Goal: Task Accomplishment & Management: Manage account settings

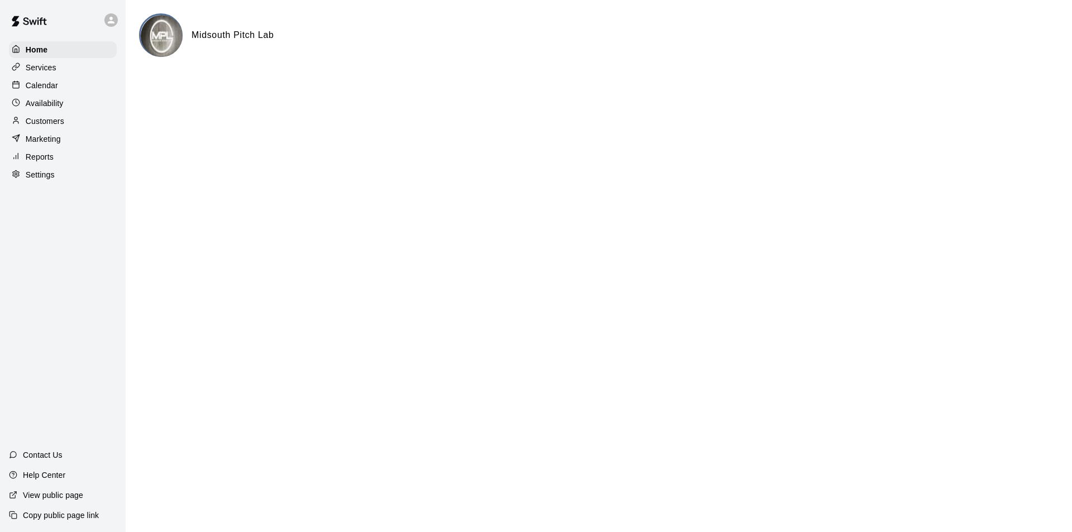
click at [52, 83] on p "Calendar" at bounding box center [42, 85] width 32 height 11
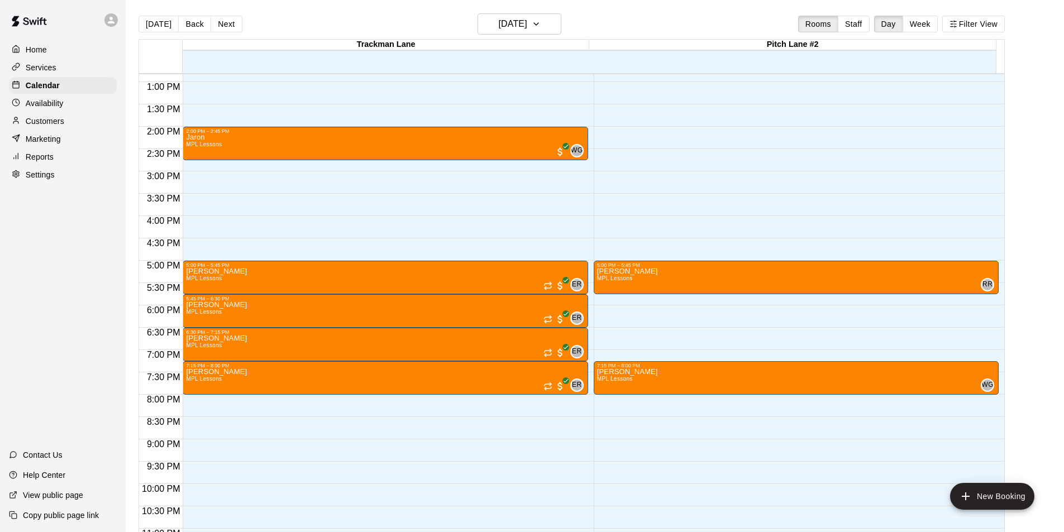
scroll to position [547, 0]
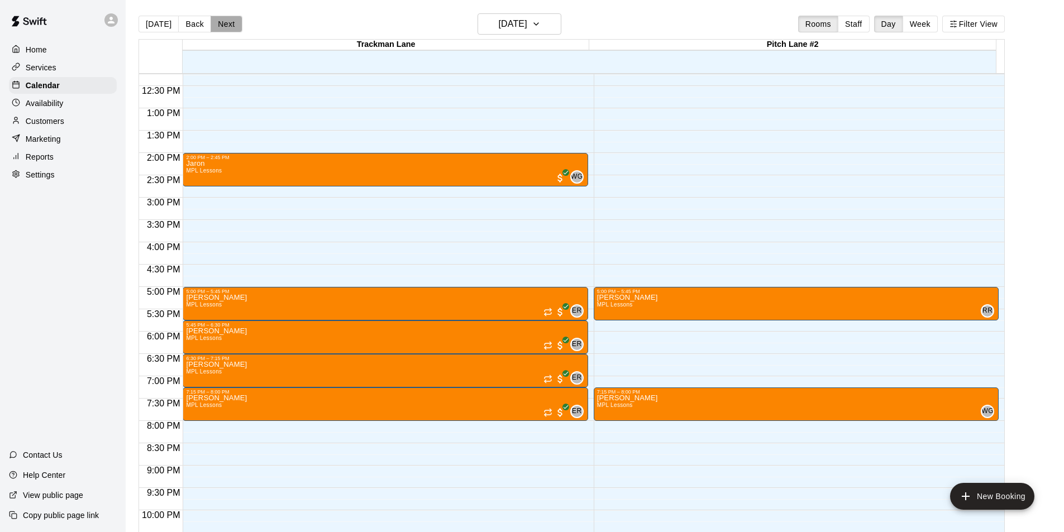
click at [215, 23] on button "Next" at bounding box center [226, 24] width 31 height 17
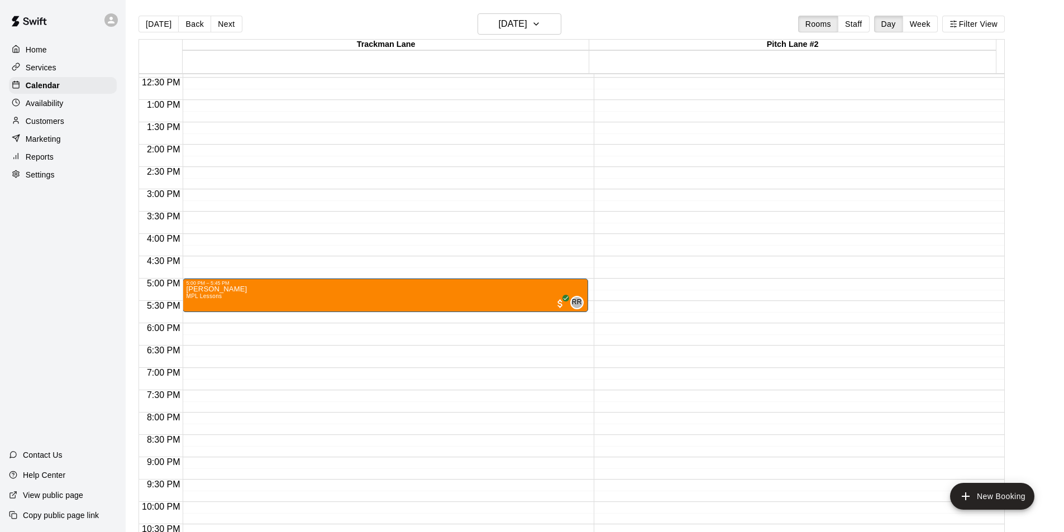
scroll to position [491, 0]
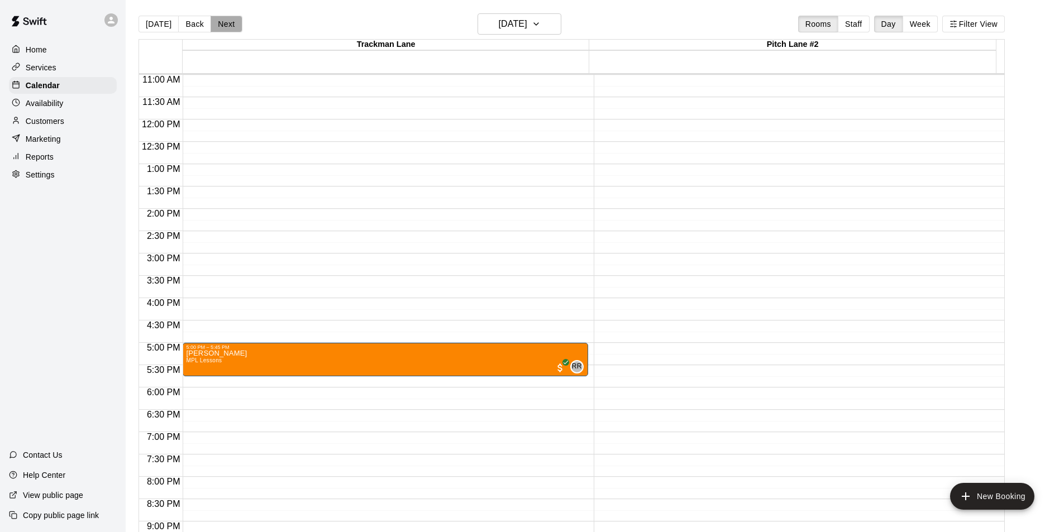
click at [227, 25] on button "Next" at bounding box center [226, 24] width 31 height 17
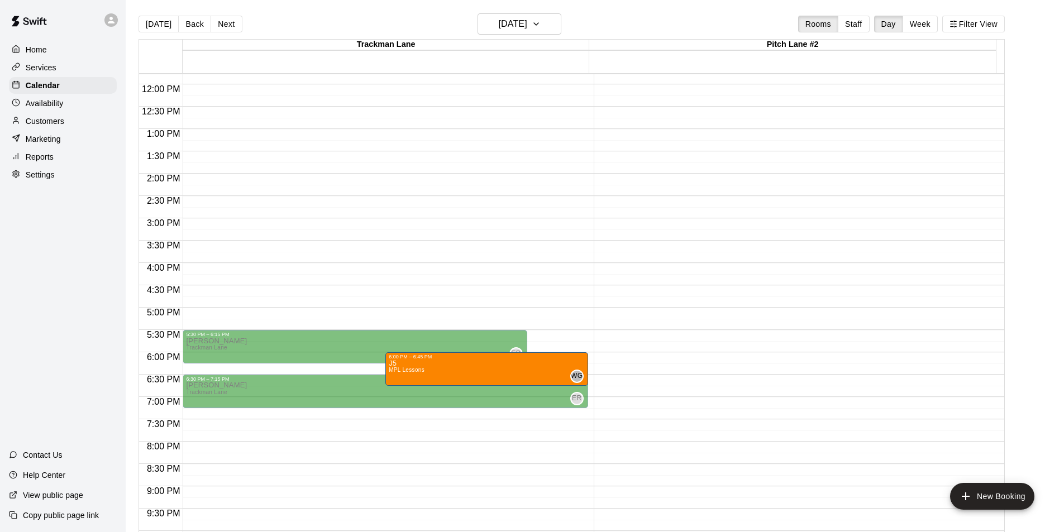
scroll to position [379, 0]
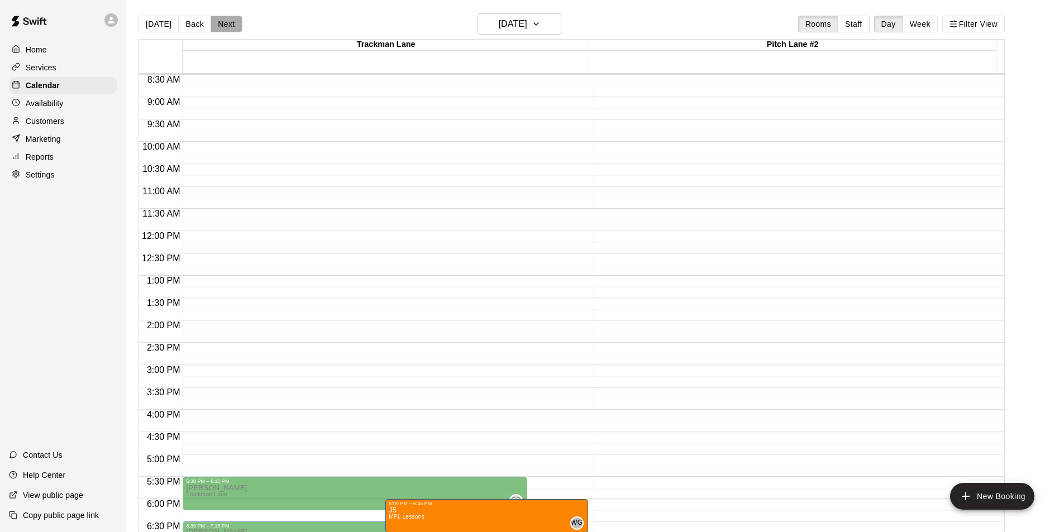
click at [226, 17] on button "Next" at bounding box center [226, 24] width 31 height 17
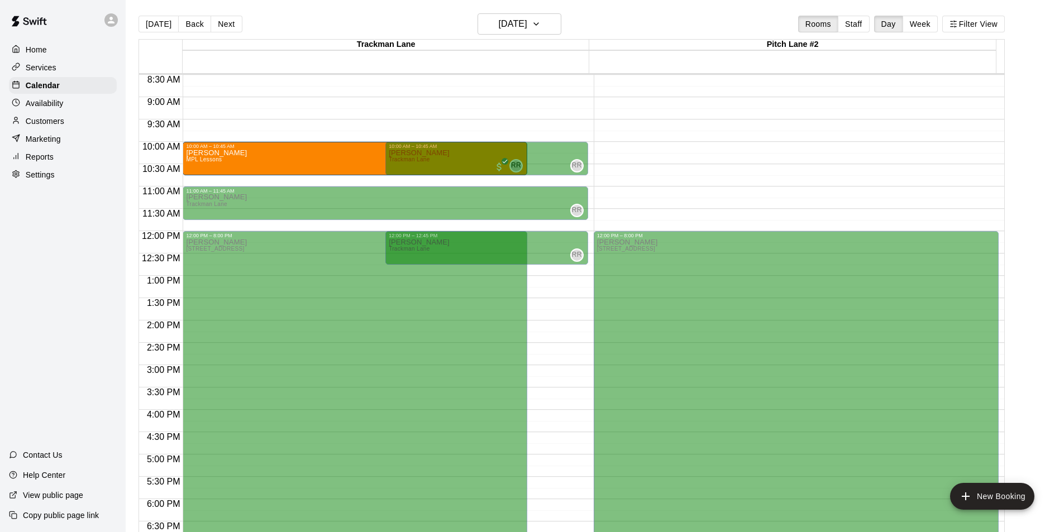
click at [41, 123] on p "Customers" at bounding box center [45, 121] width 39 height 11
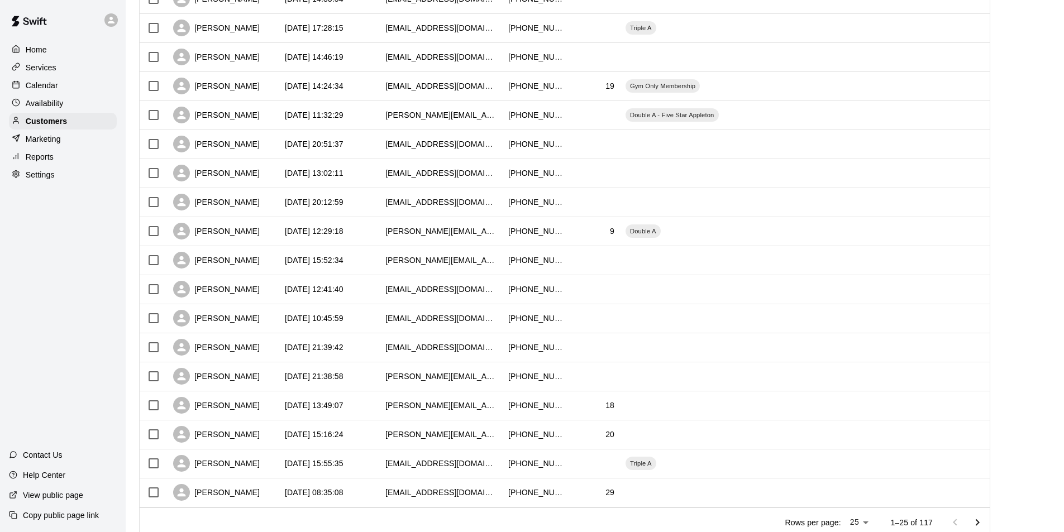
scroll to position [433, 0]
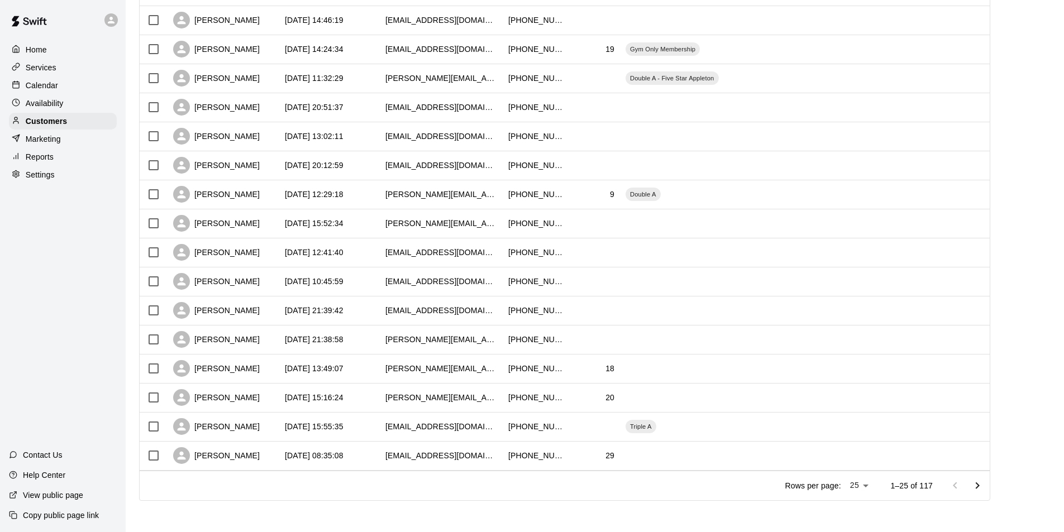
click at [989, 485] on button "Go to next page" at bounding box center [977, 486] width 22 height 22
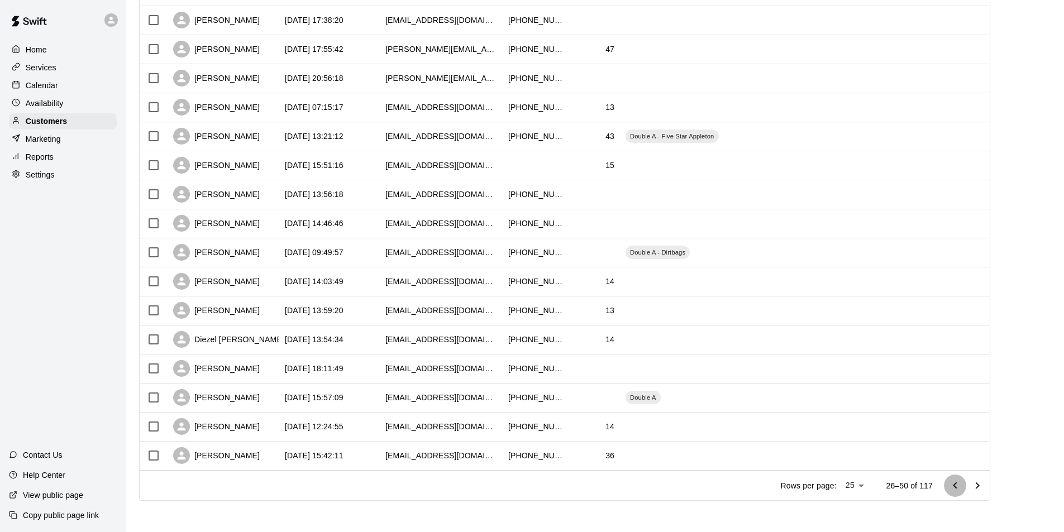
click at [962, 485] on icon "Go to previous page" at bounding box center [954, 485] width 13 height 13
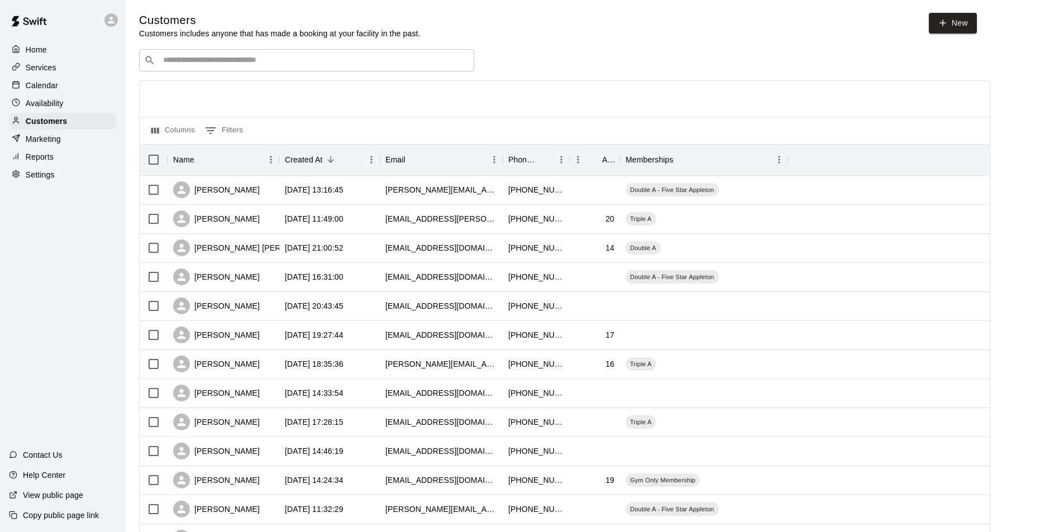
scroll to position [0, 0]
click at [447, 188] on div "[PERSON_NAME][EMAIL_ADDRESS][DOMAIN_NAME]" at bounding box center [441, 190] width 112 height 11
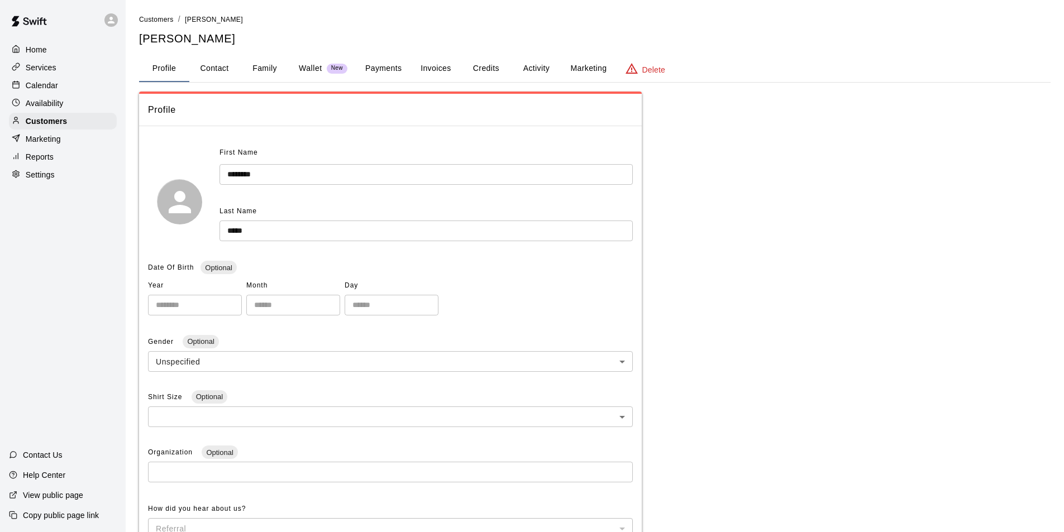
click at [221, 66] on button "Contact" at bounding box center [214, 68] width 50 height 27
select select "**"
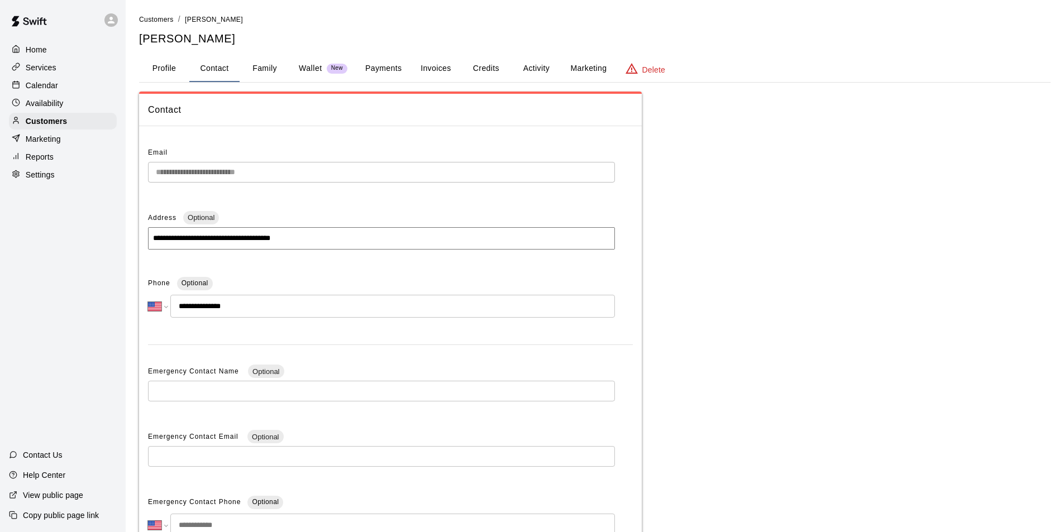
click at [164, 61] on button "Profile" at bounding box center [164, 68] width 50 height 27
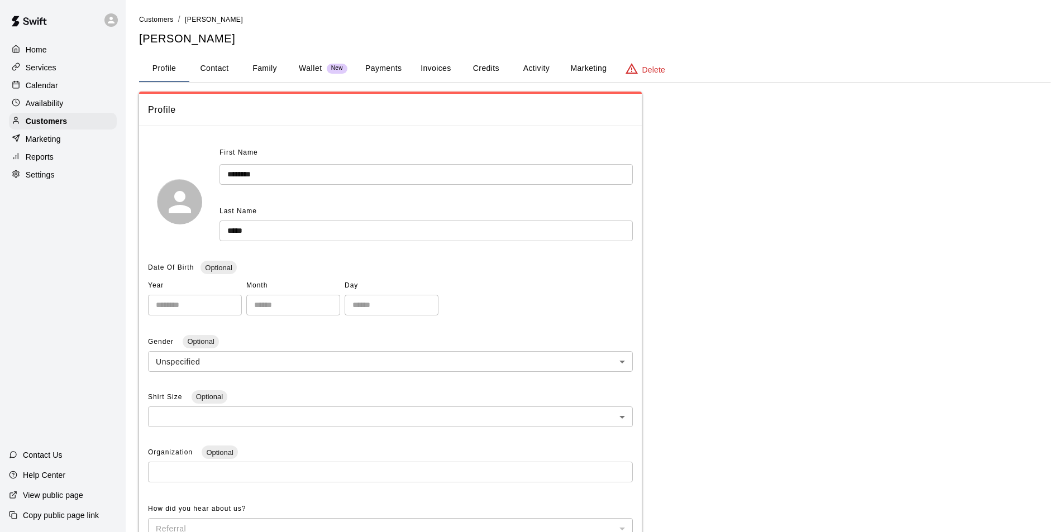
click at [242, 68] on button "Family" at bounding box center [265, 68] width 50 height 27
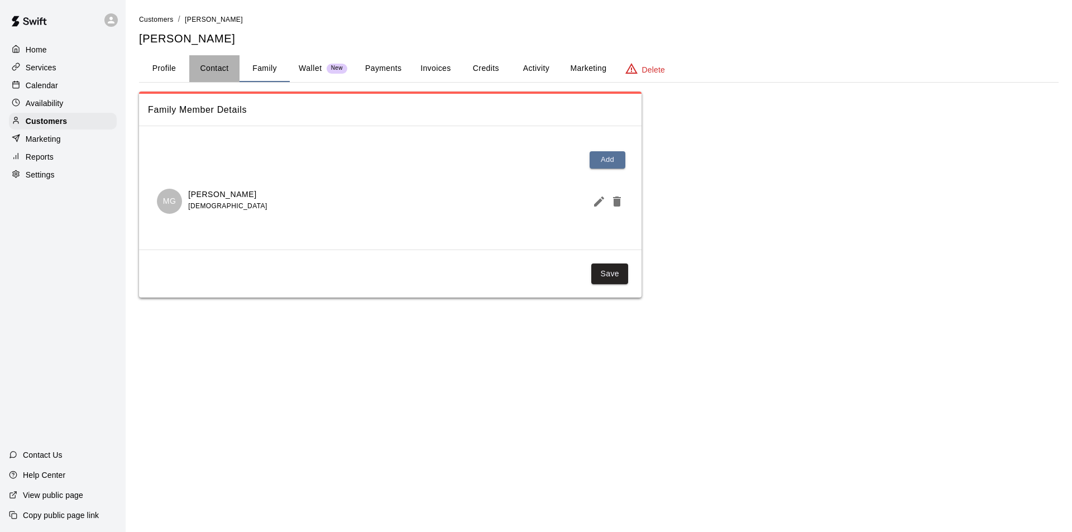
click at [212, 69] on button "Contact" at bounding box center [214, 68] width 50 height 27
select select "**"
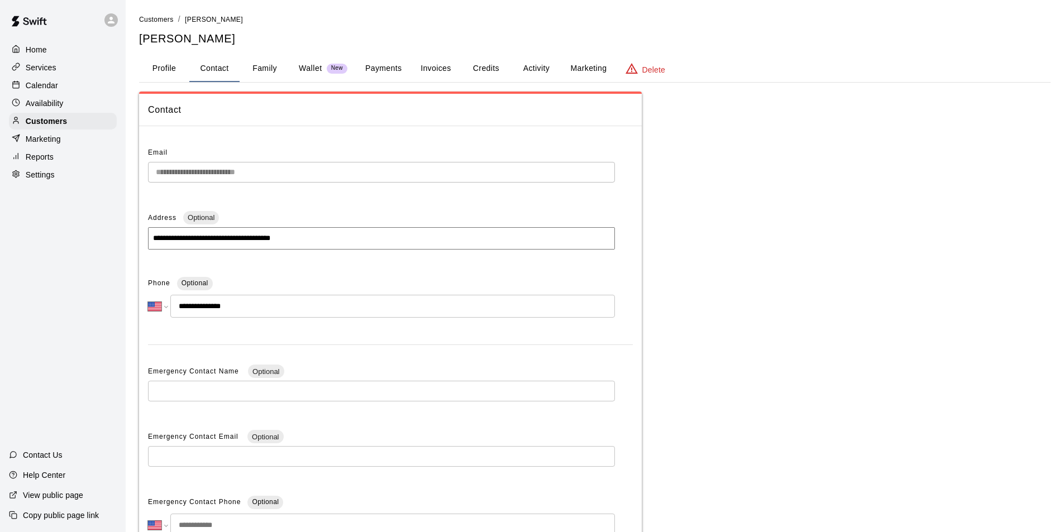
click at [172, 67] on button "Profile" at bounding box center [164, 68] width 50 height 27
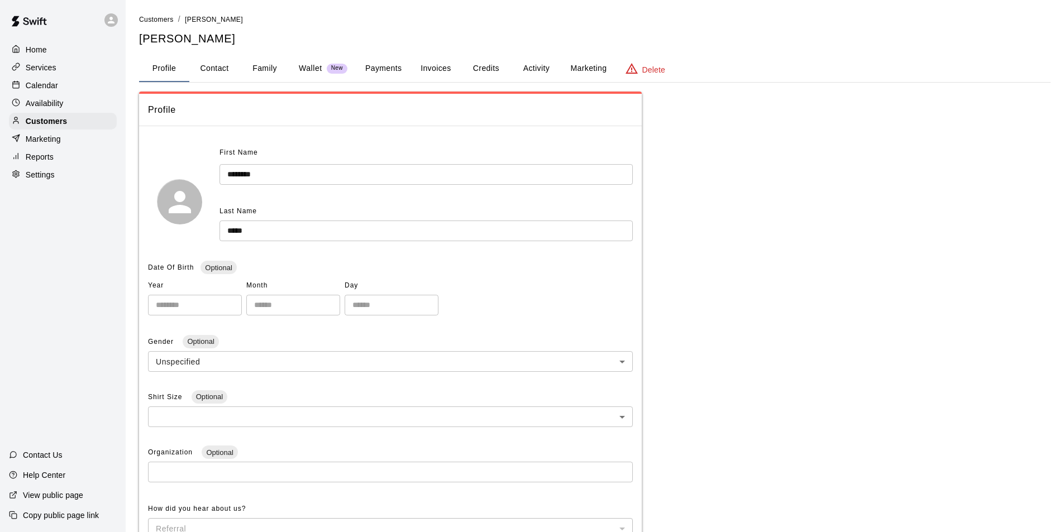
click at [261, 63] on button "Family" at bounding box center [265, 68] width 50 height 27
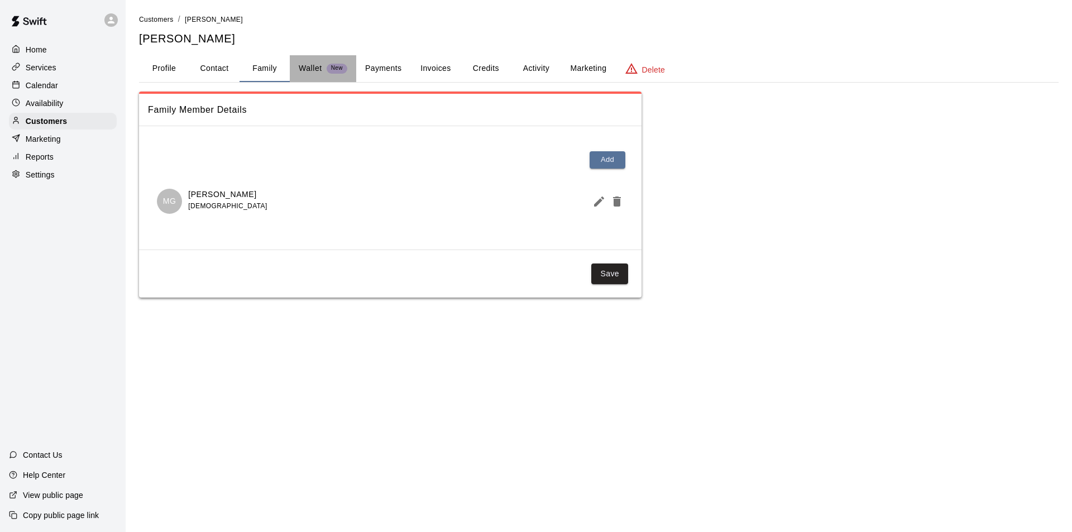
click at [309, 67] on p "Wallet" at bounding box center [310, 69] width 23 height 12
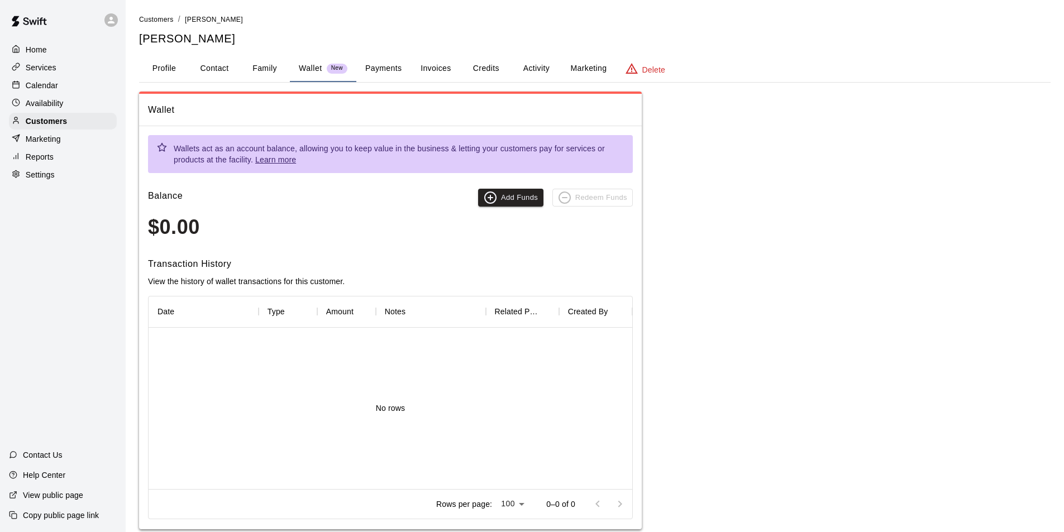
click at [383, 70] on button "Payments" at bounding box center [383, 68] width 54 height 27
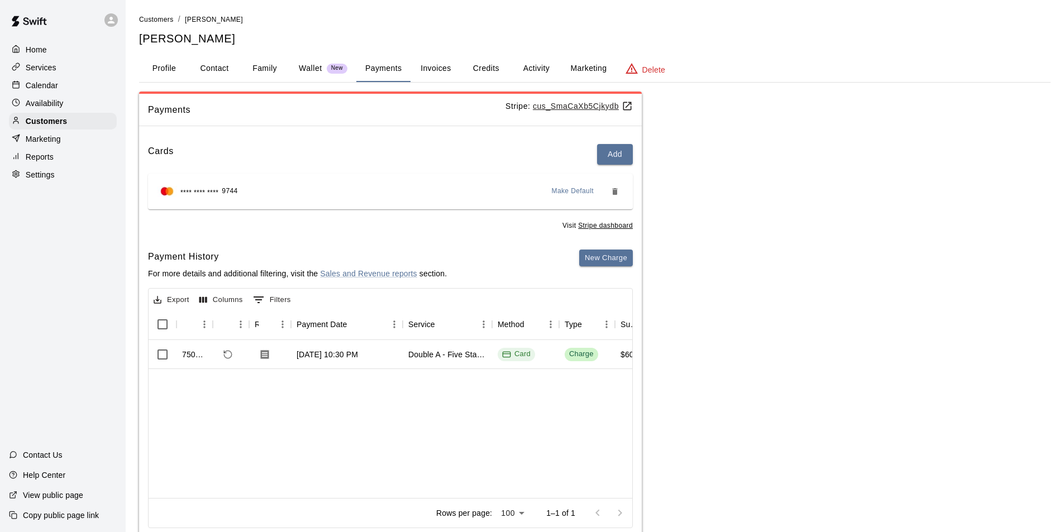
click at [440, 64] on button "Invoices" at bounding box center [435, 68] width 50 height 27
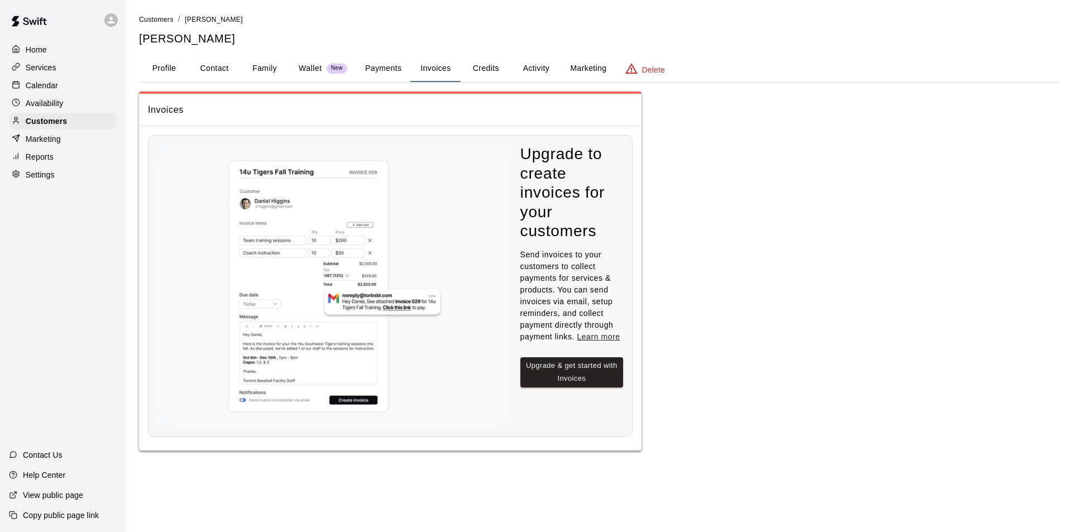
click at [476, 64] on button "Credits" at bounding box center [486, 68] width 50 height 27
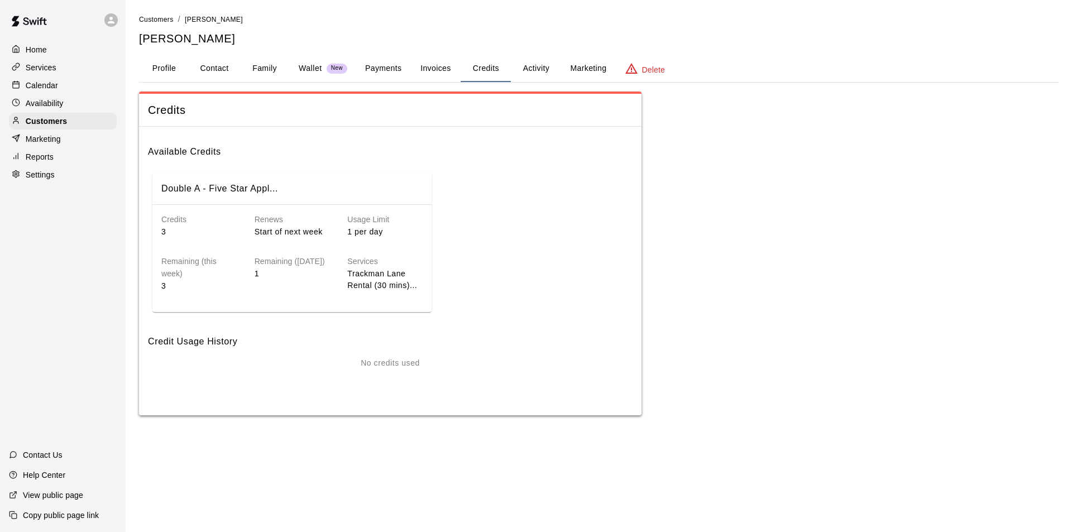
click at [541, 71] on button "Activity" at bounding box center [536, 68] width 50 height 27
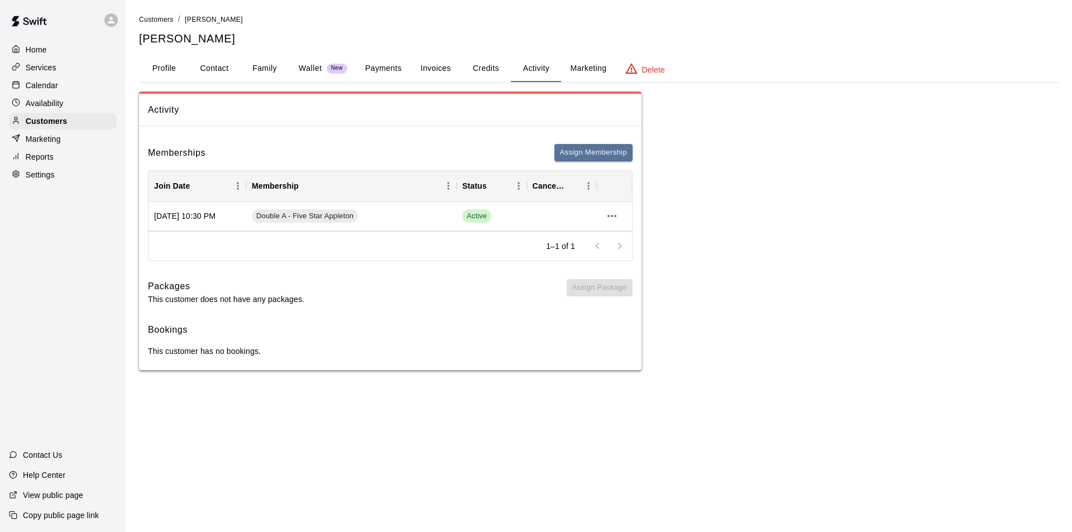
click at [585, 71] on button "Marketing" at bounding box center [588, 68] width 54 height 27
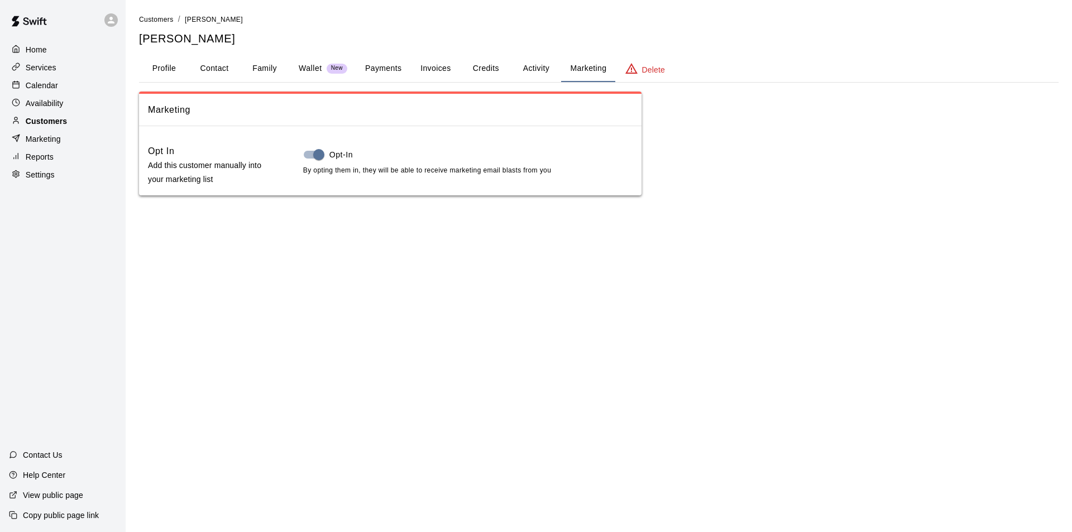
click at [45, 121] on p "Customers" at bounding box center [46, 121] width 41 height 11
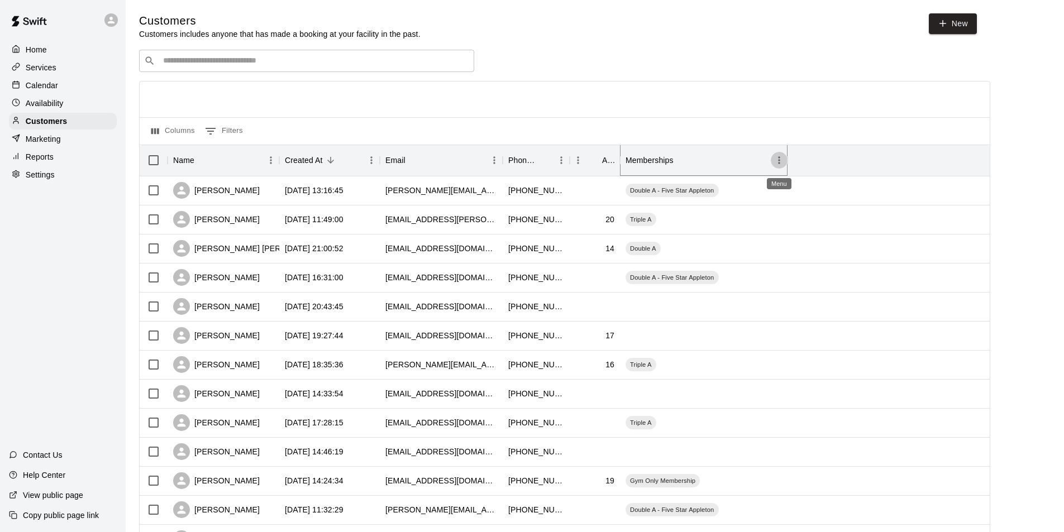
click at [780, 160] on icon "Menu" at bounding box center [779, 160] width 11 height 11
click at [759, 112] on div at bounding box center [565, 100] width 850 height 36
click at [576, 161] on icon "Menu" at bounding box center [577, 160] width 11 height 11
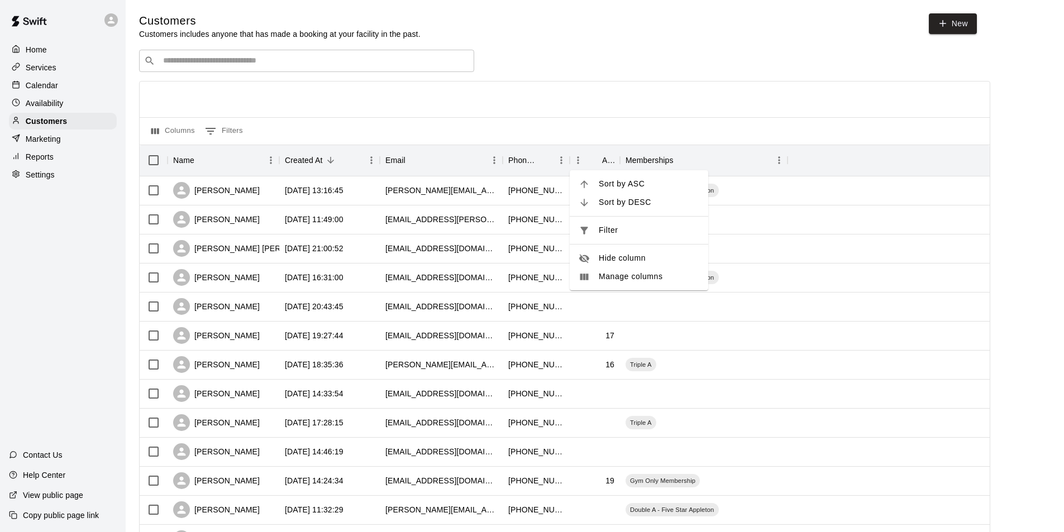
click at [608, 97] on div at bounding box center [565, 100] width 850 height 36
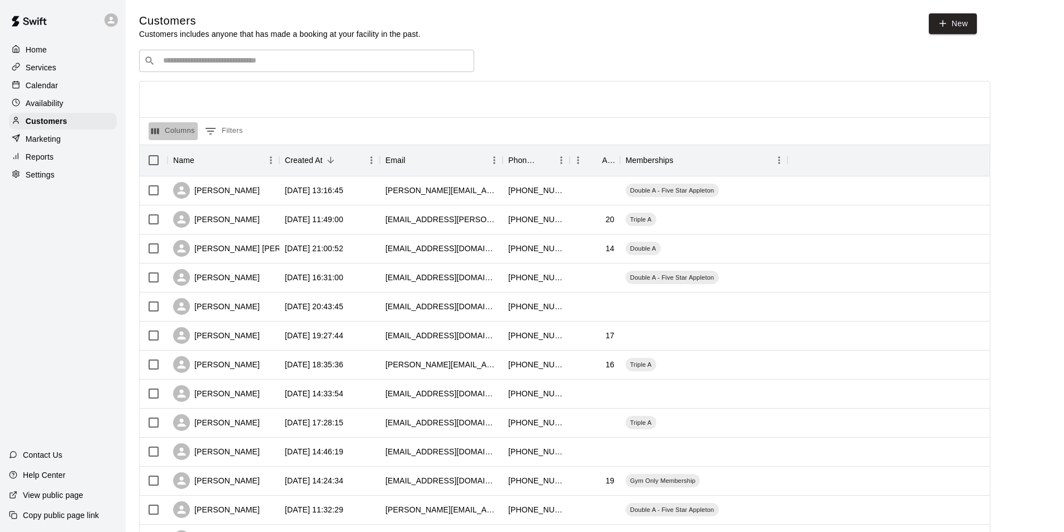
click at [155, 130] on icon "Select columns" at bounding box center [155, 131] width 8 height 6
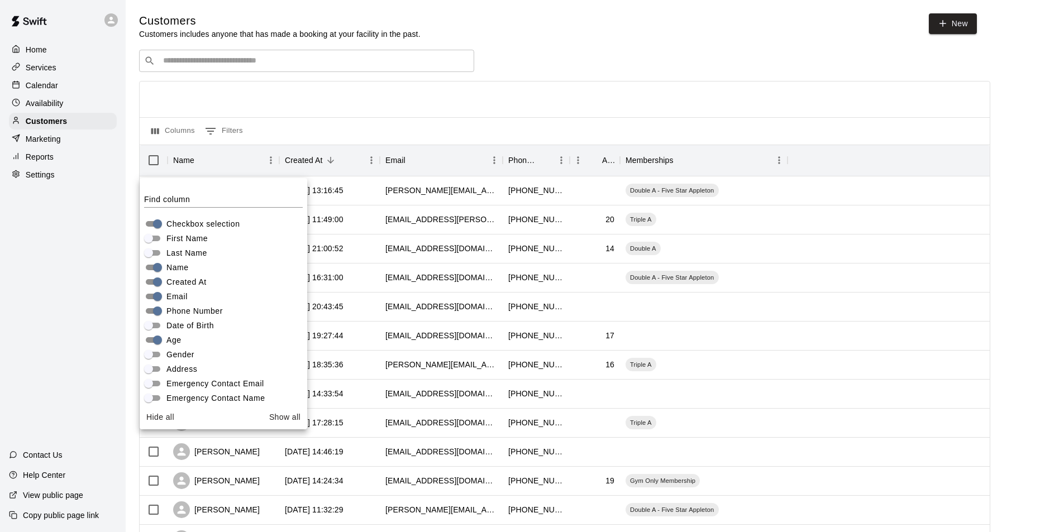
click at [81, 304] on div "Home Services Calendar Availability Customers Marketing Reports Settings Contac…" at bounding box center [63, 266] width 126 height 532
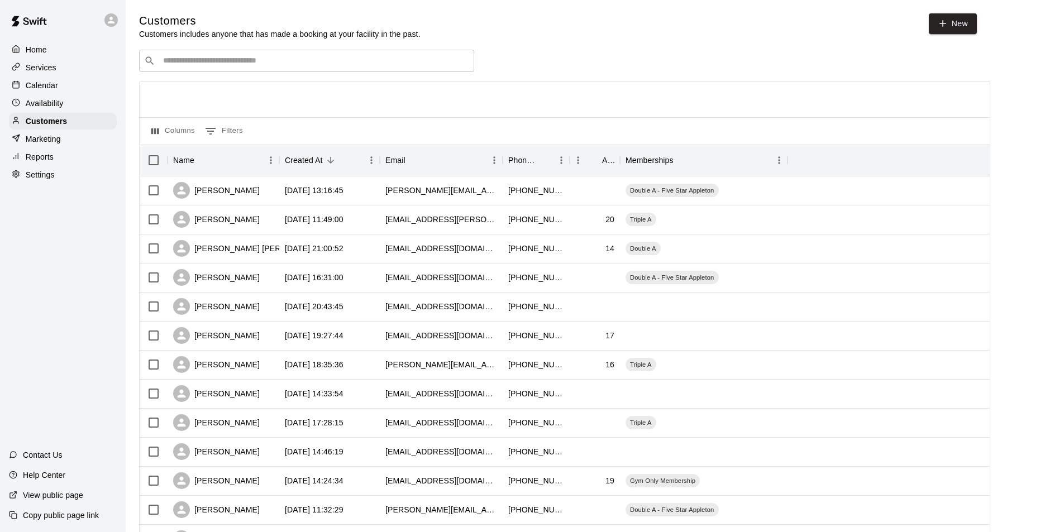
click at [982, 103] on div at bounding box center [565, 100] width 850 height 36
click at [194, 97] on div at bounding box center [565, 100] width 850 height 36
click at [683, 159] on icon "Sort" at bounding box center [681, 160] width 10 height 10
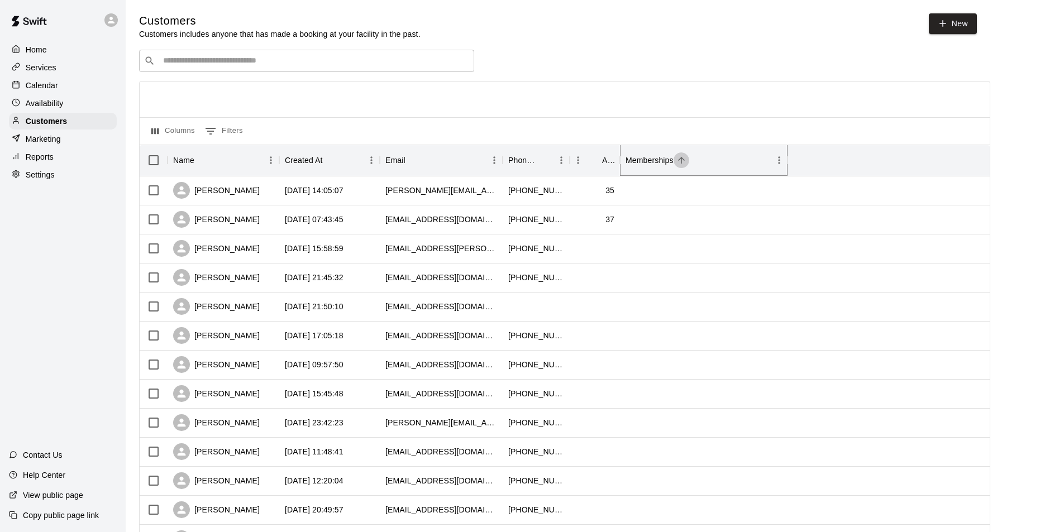
click at [678, 162] on icon "Sort" at bounding box center [681, 160] width 7 height 7
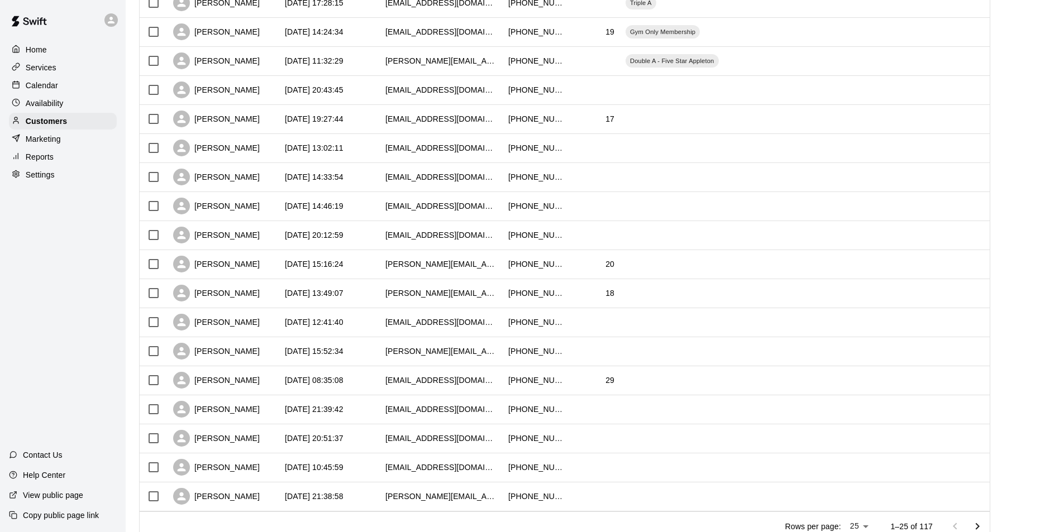
scroll to position [433, 0]
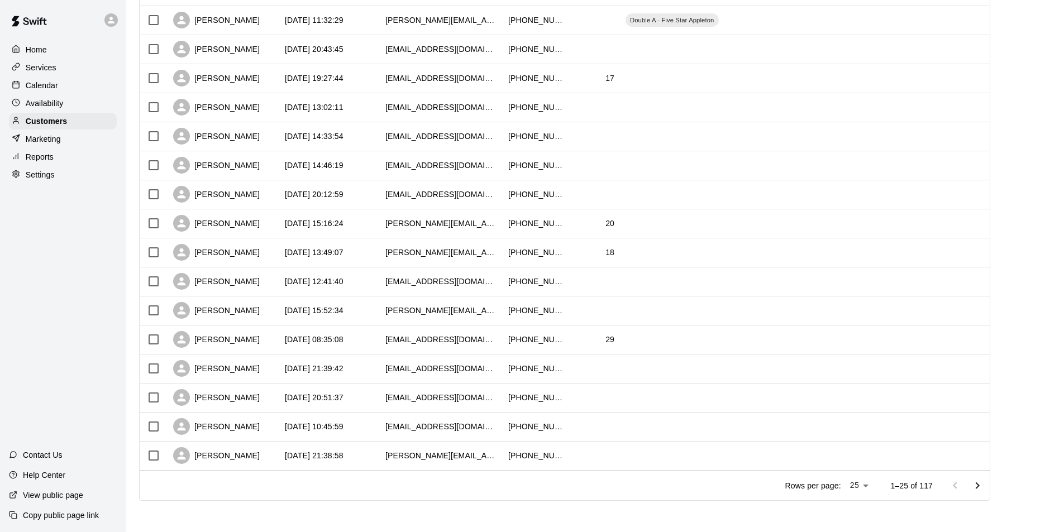
click at [984, 485] on icon "Go to next page" at bounding box center [977, 485] width 13 height 13
click at [981, 490] on icon "Go to next page" at bounding box center [977, 485] width 13 height 13
click at [983, 485] on icon "Go to next page" at bounding box center [977, 485] width 13 height 13
click at [982, 489] on icon "Go to next page" at bounding box center [977, 485] width 13 height 13
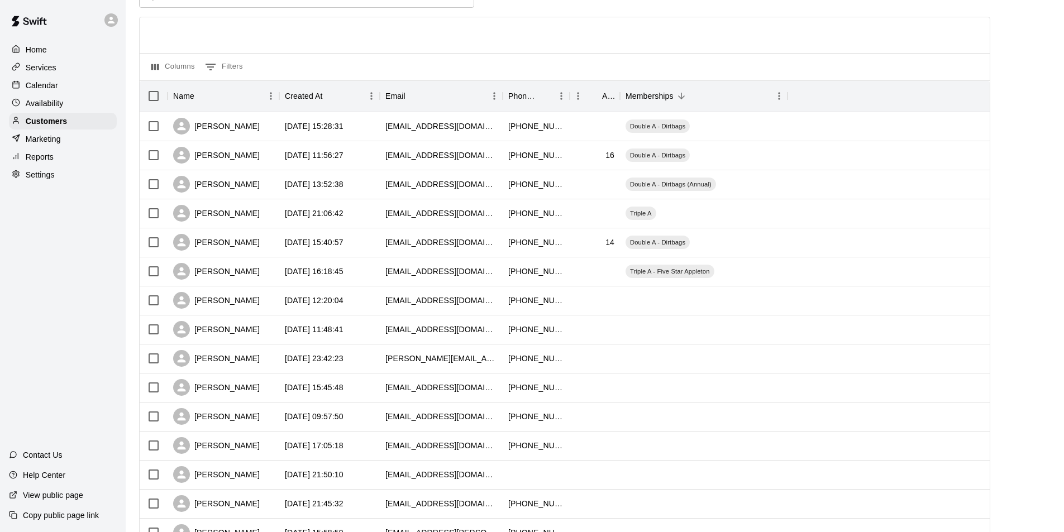
scroll to position [201, 0]
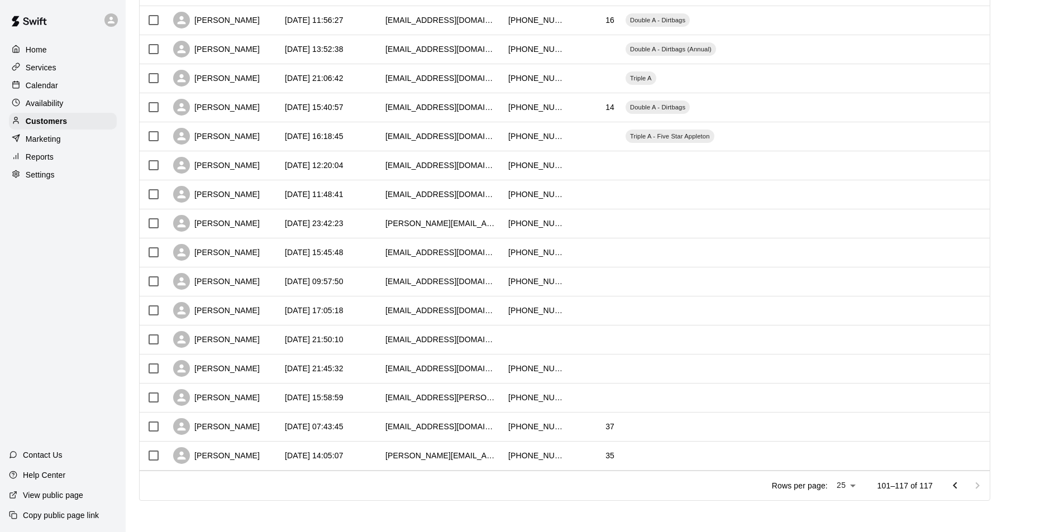
click at [952, 489] on button "Go to previous page" at bounding box center [955, 486] width 22 height 22
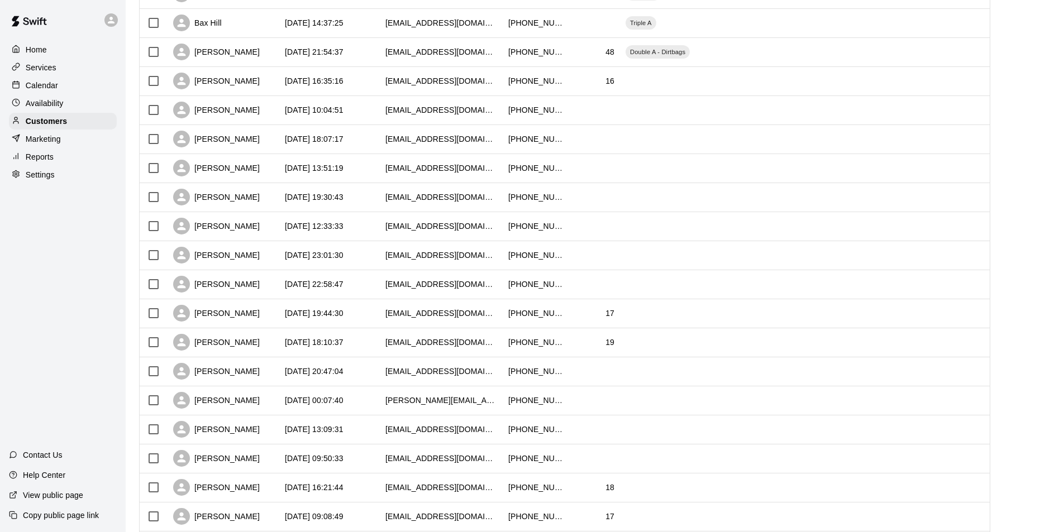
scroll to position [433, 0]
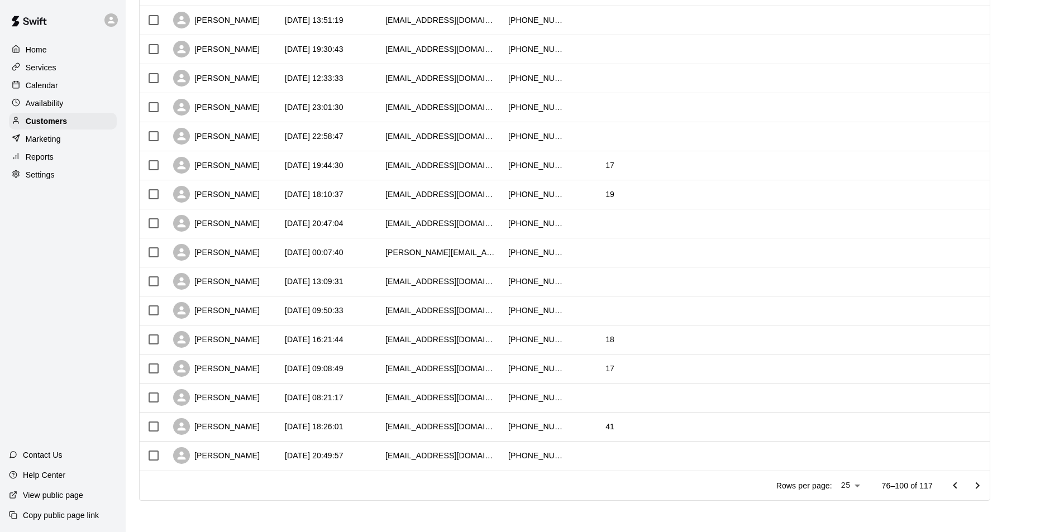
click at [953, 487] on button "Go to previous page" at bounding box center [955, 486] width 22 height 22
click at [962, 480] on icon "Go to previous page" at bounding box center [954, 485] width 13 height 13
click at [981, 485] on icon "Go to next page" at bounding box center [977, 485] width 13 height 13
click at [984, 489] on icon "Go to next page" at bounding box center [977, 485] width 13 height 13
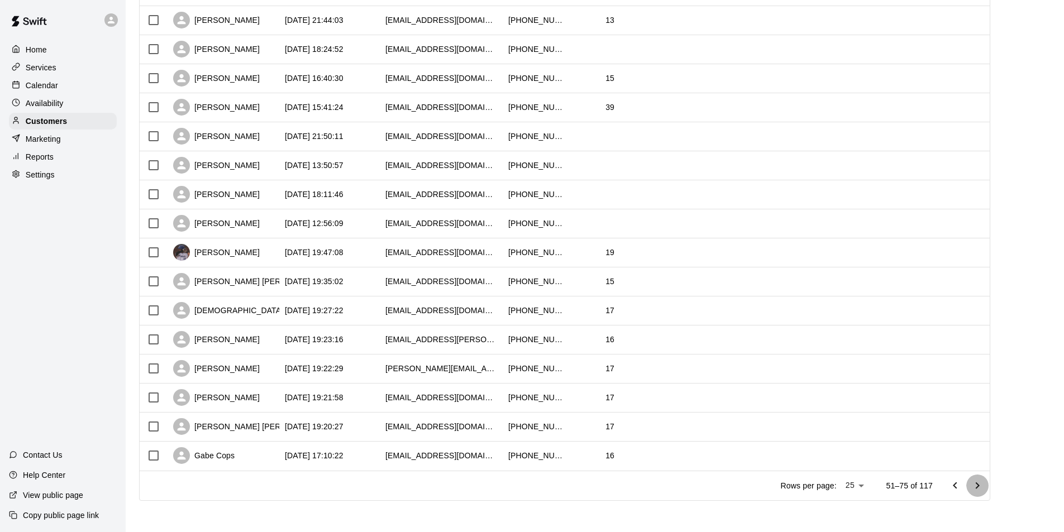
click at [977, 480] on icon "Go to next page" at bounding box center [977, 485] width 13 height 13
click at [982, 486] on icon "Go to next page" at bounding box center [977, 485] width 13 height 13
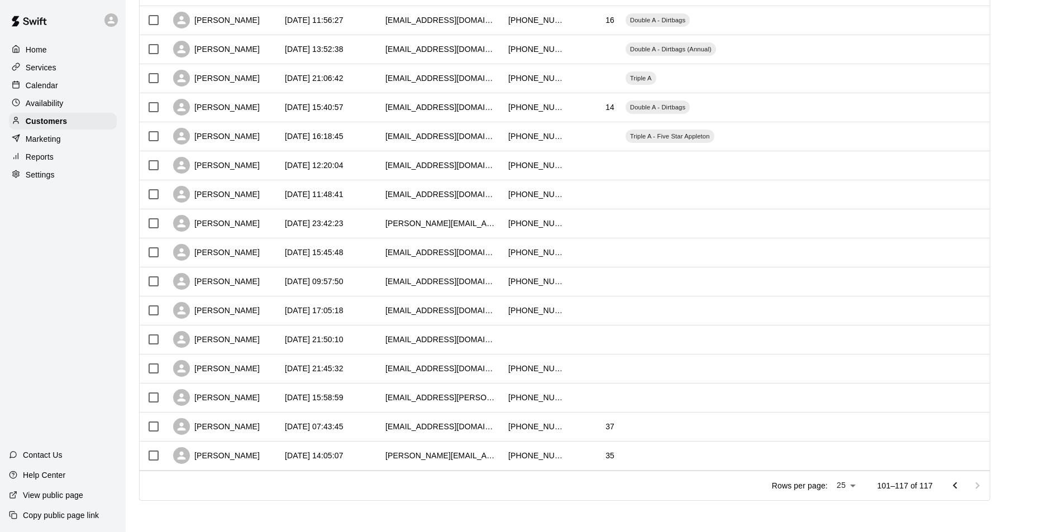
scroll to position [0, 0]
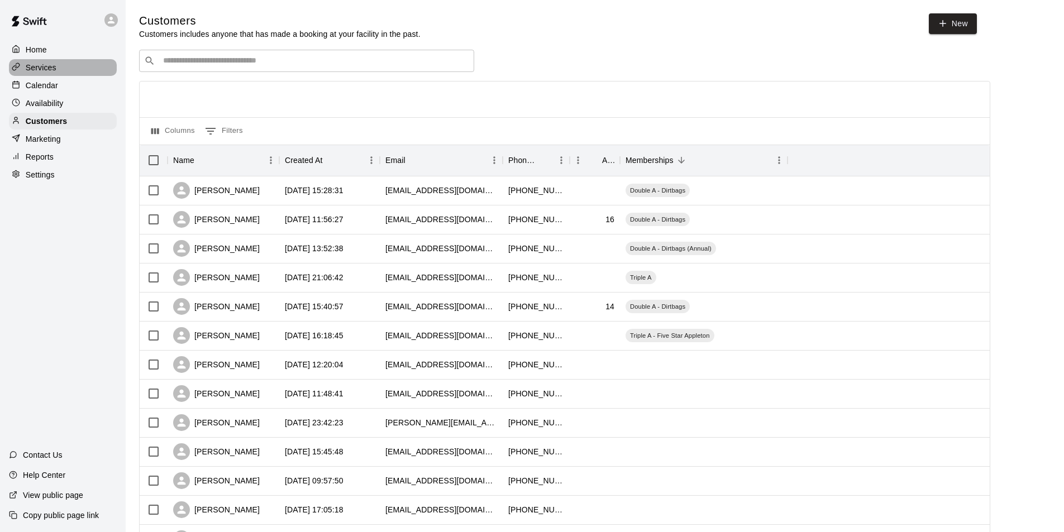
click at [56, 68] on div "Services" at bounding box center [63, 67] width 108 height 17
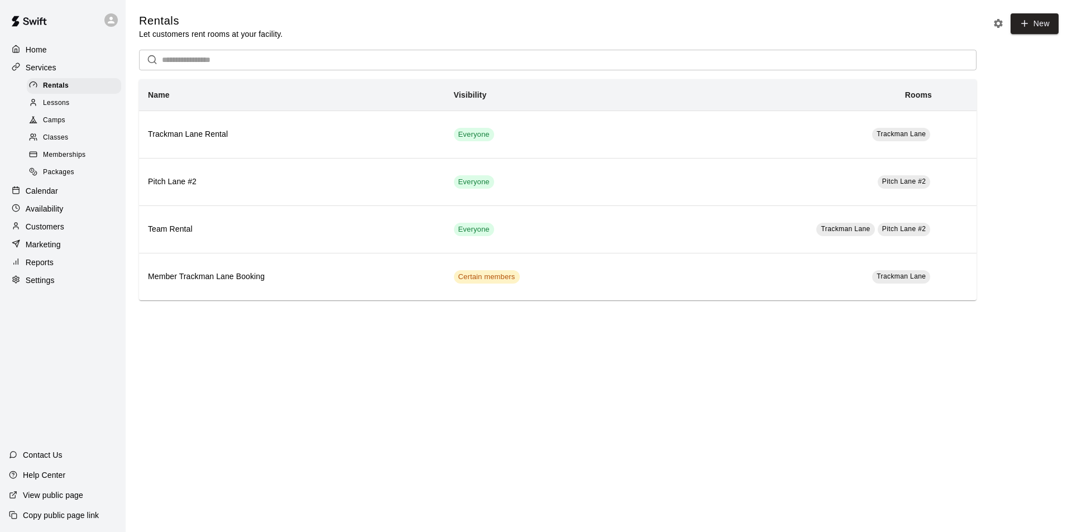
click at [58, 156] on span "Memberships" at bounding box center [64, 155] width 42 height 11
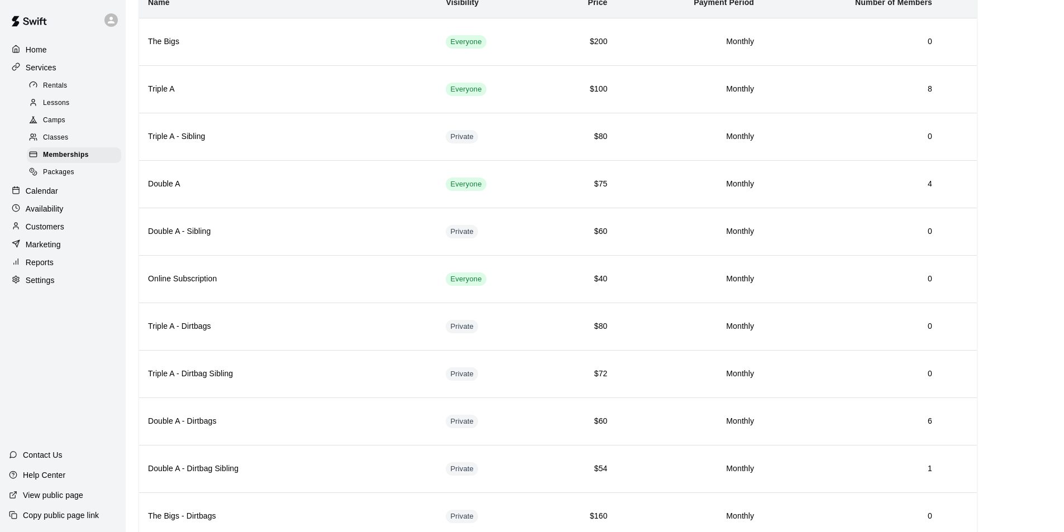
scroll to position [112, 0]
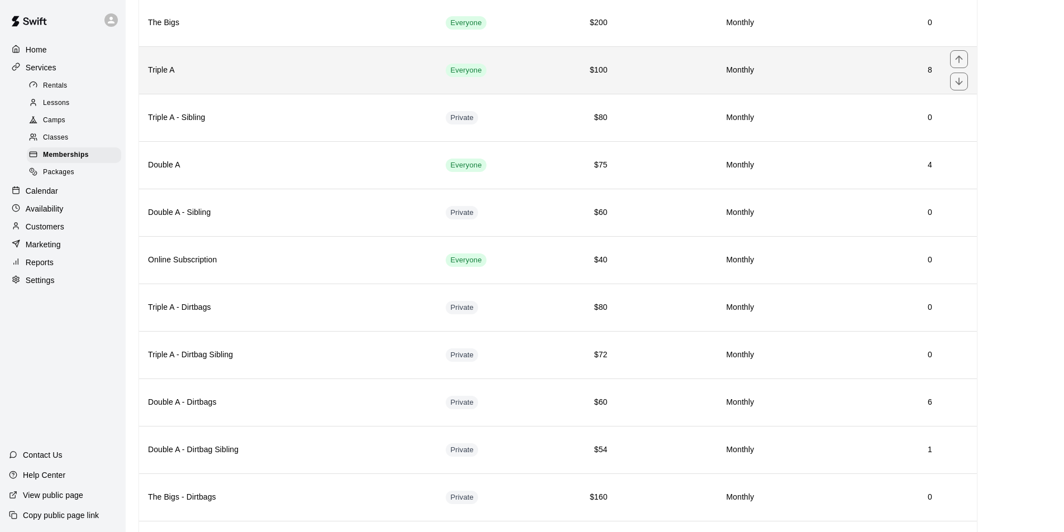
click at [820, 61] on td "8" at bounding box center [852, 69] width 178 height 47
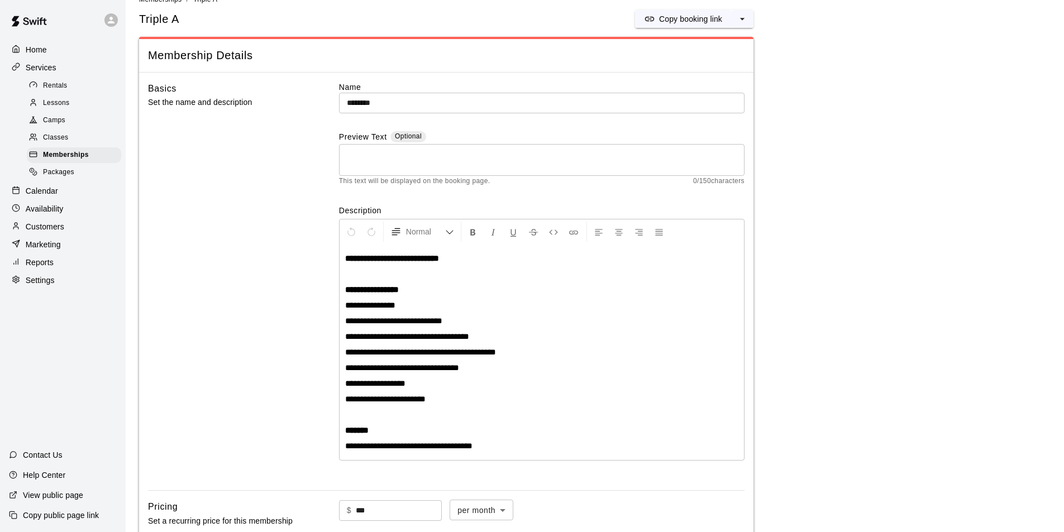
scroll to position [18, 0]
